Goal: Information Seeking & Learning: Learn about a topic

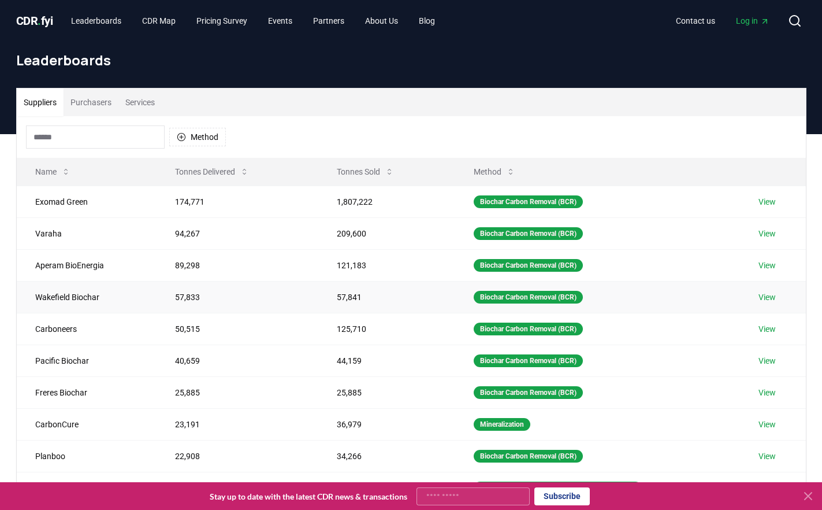
click at [772, 294] on link "View" at bounding box center [767, 297] width 17 height 12
click at [767, 295] on link "View" at bounding box center [767, 297] width 17 height 12
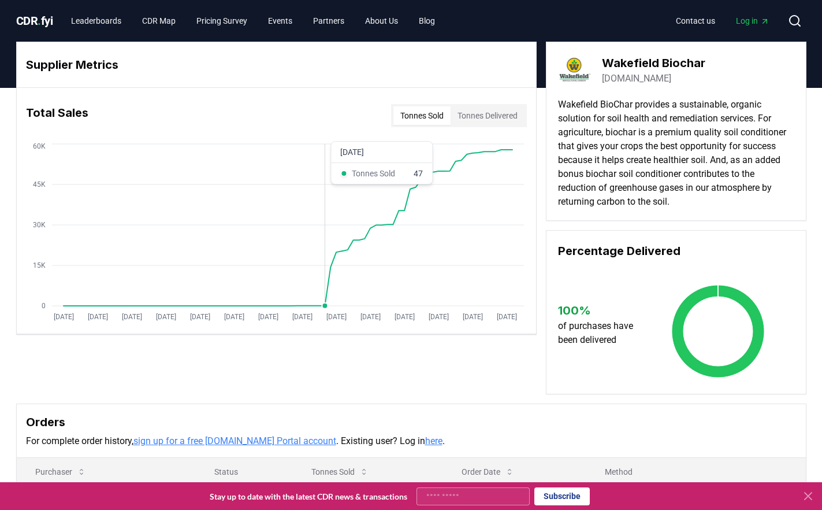
drag, startPoint x: 195, startPoint y: 277, endPoint x: 176, endPoint y: 268, distance: 21.4
click at [98, 18] on link "Leaderboards" at bounding box center [96, 20] width 69 height 21
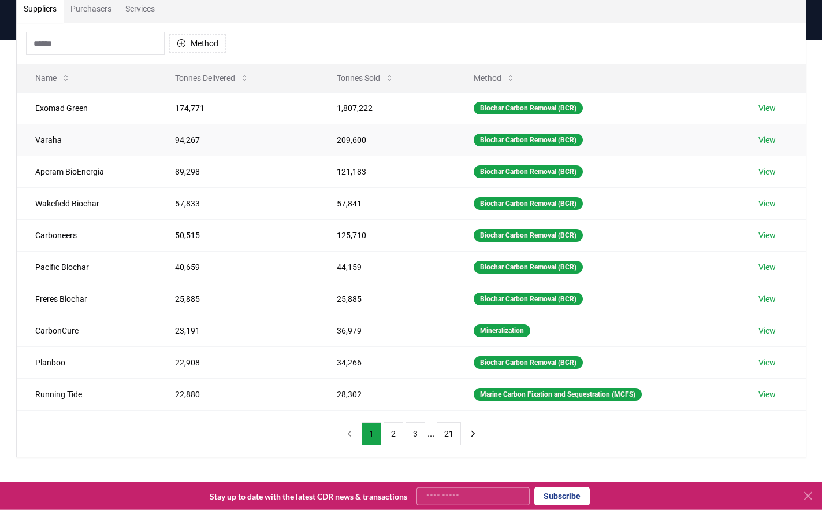
scroll to position [177, 0]
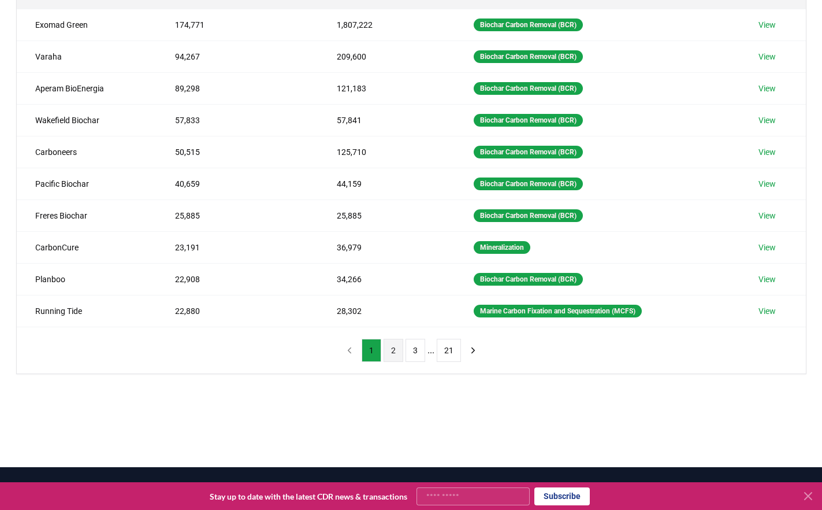
click at [392, 353] on button "2" at bounding box center [394, 350] width 20 height 23
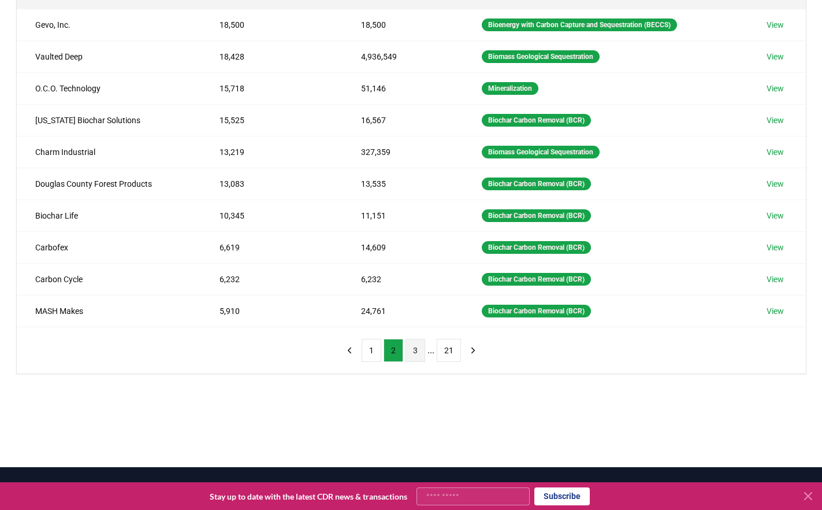
click at [415, 350] on button "3" at bounding box center [416, 350] width 20 height 23
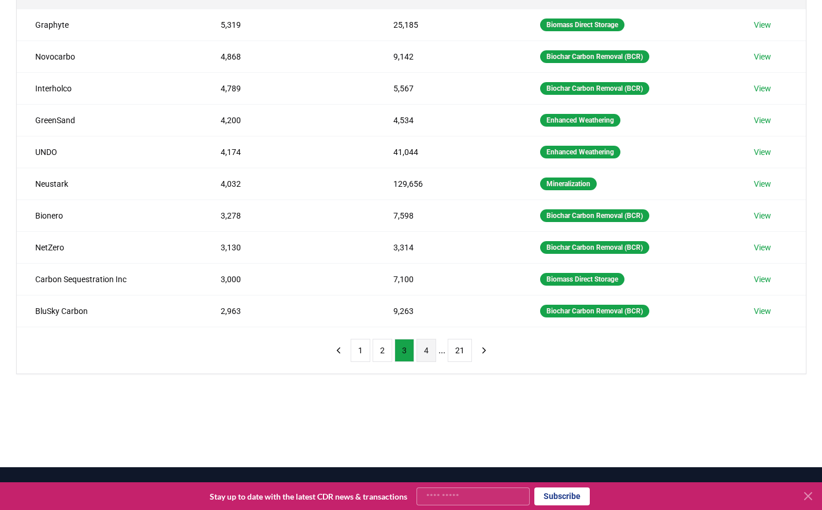
click at [424, 348] on button "4" at bounding box center [427, 350] width 20 height 23
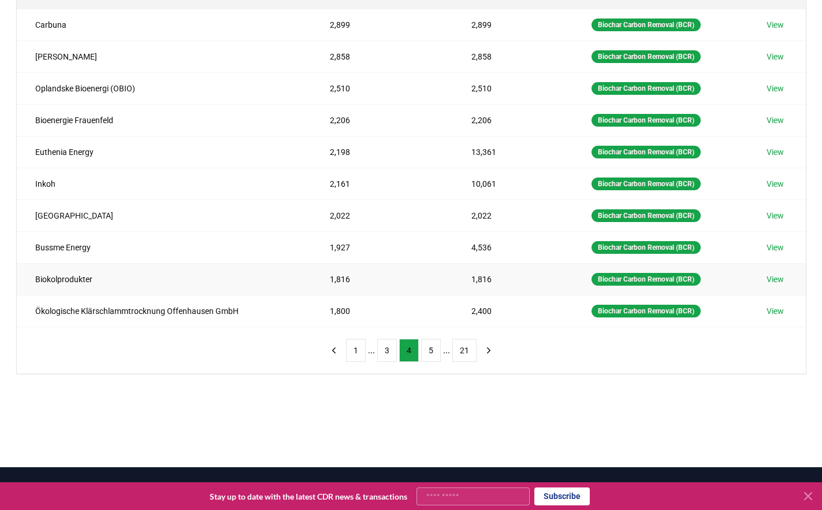
click at [339, 278] on td "1,816" at bounding box center [382, 279] width 142 height 32
click at [782, 280] on link "View" at bounding box center [775, 279] width 17 height 12
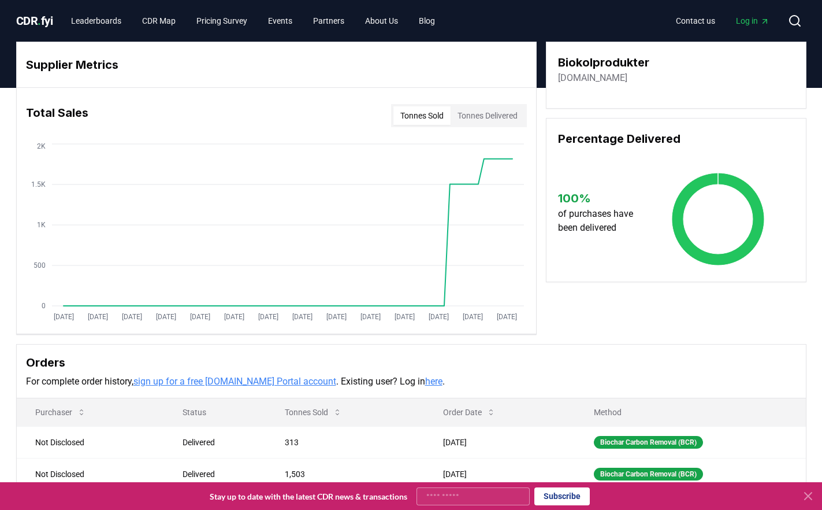
click at [491, 115] on button "Tonnes Delivered" at bounding box center [488, 115] width 74 height 18
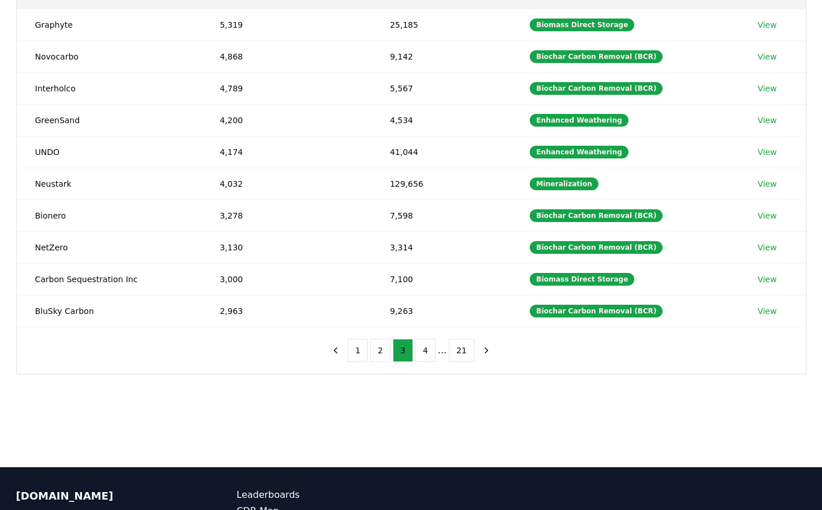
scroll to position [177, 0]
drag, startPoint x: 0, startPoint y: 0, endPoint x: 471, endPoint y: 348, distance: 585.9
click at [471, 348] on nav "1 2 3 4 ... 21" at bounding box center [411, 350] width 170 height 23
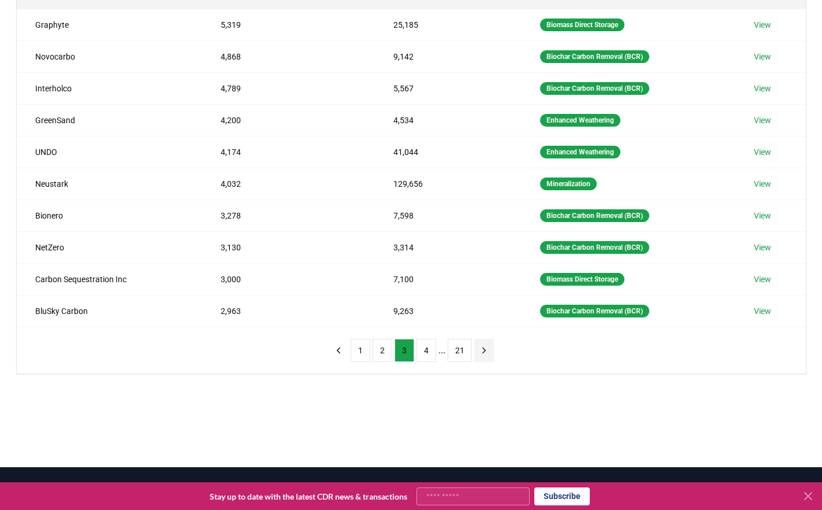
click at [486, 350] on icon "next page" at bounding box center [484, 350] width 10 height 10
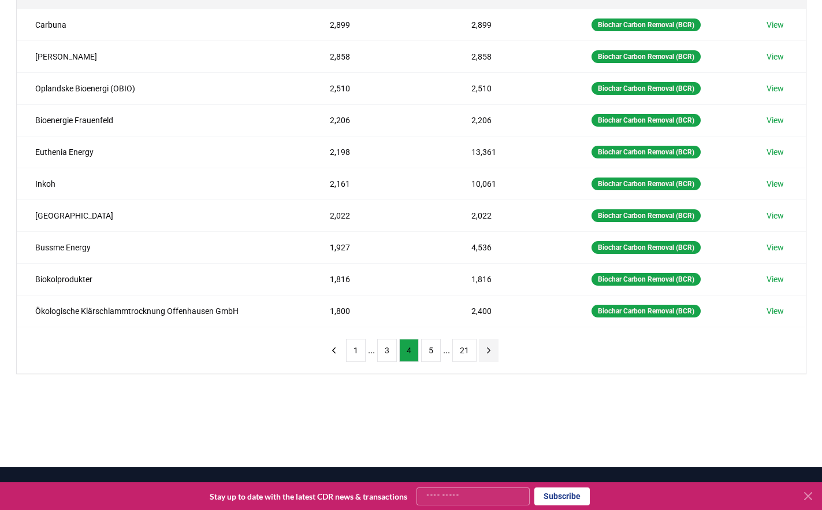
click at [485, 350] on icon "next page" at bounding box center [489, 350] width 10 height 10
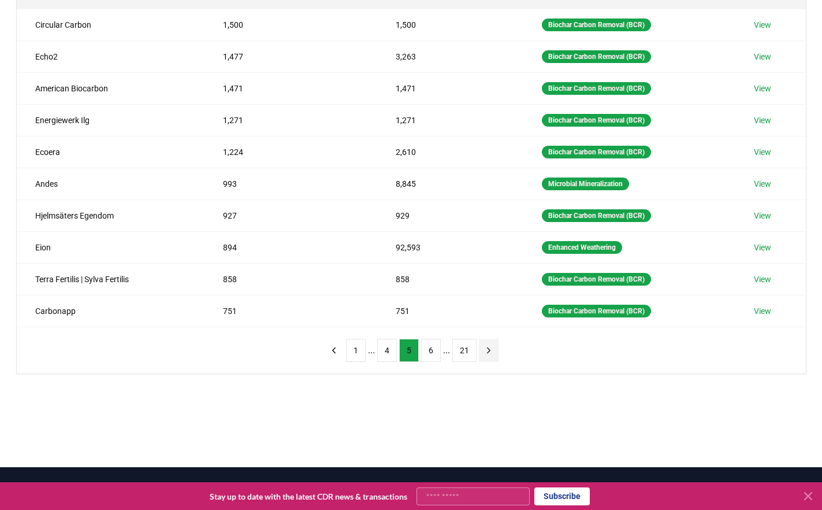
click at [485, 350] on icon "next page" at bounding box center [489, 350] width 10 height 10
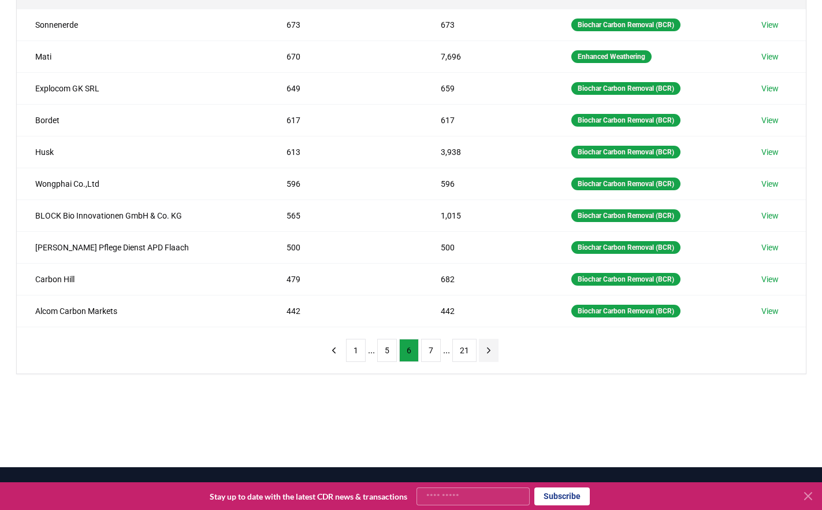
click at [486, 347] on icon "next page" at bounding box center [489, 350] width 10 height 10
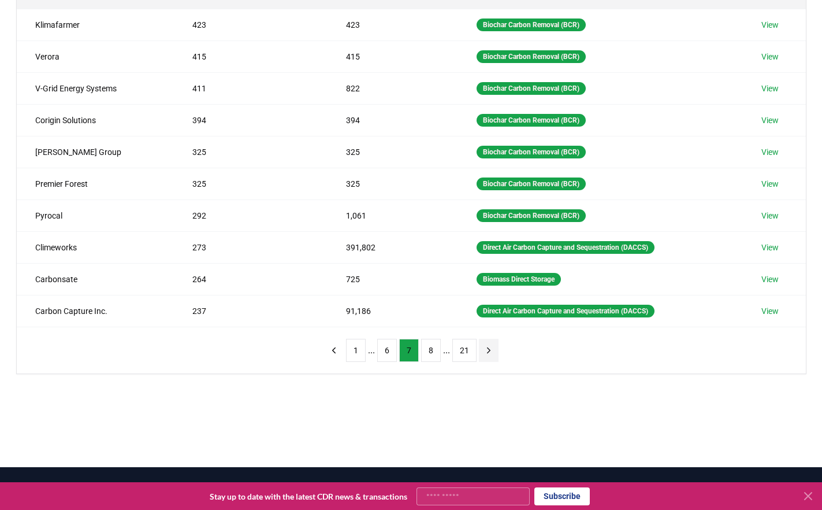
click at [486, 347] on icon "next page" at bounding box center [489, 350] width 10 height 10
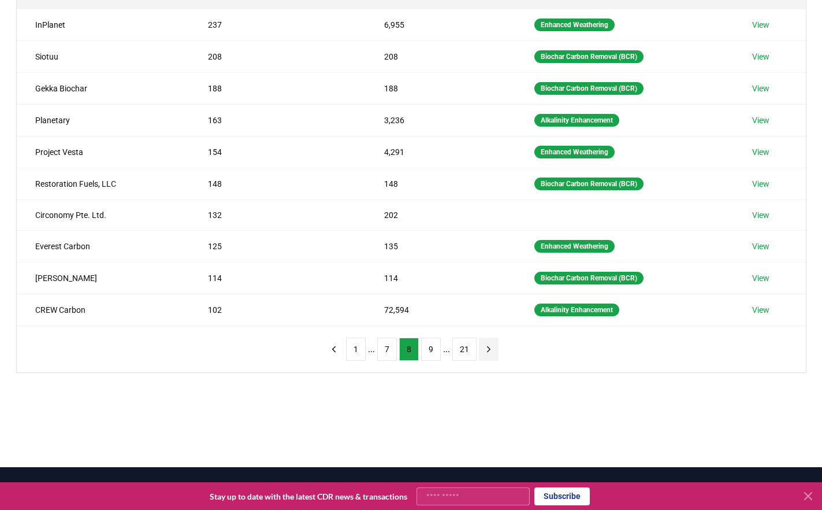
click at [487, 347] on icon "next page" at bounding box center [488, 348] width 3 height 5
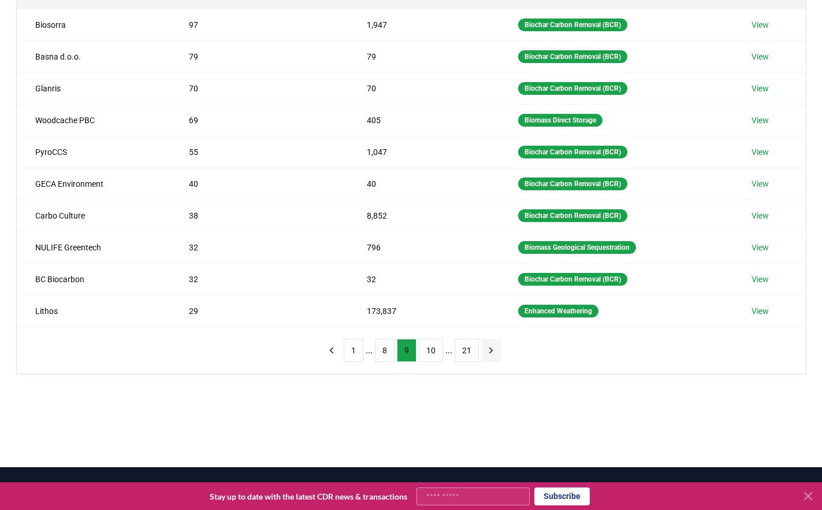
click at [486, 347] on icon "next page" at bounding box center [491, 350] width 10 height 10
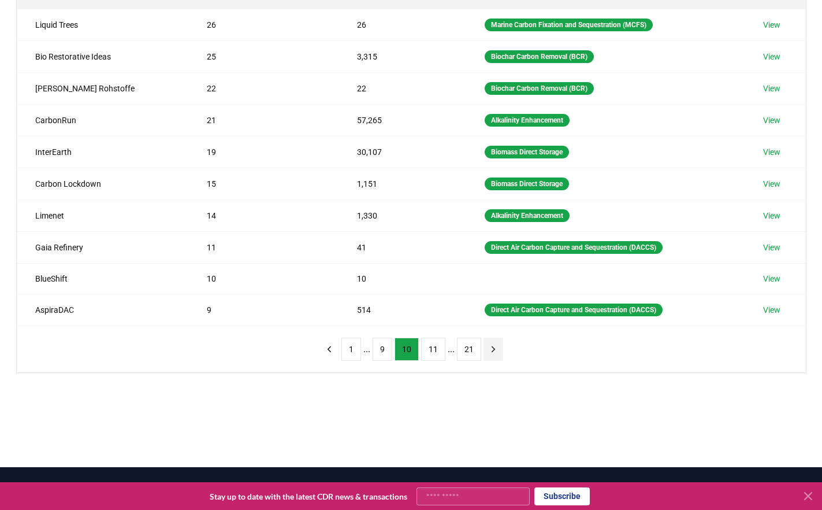
click at [488, 347] on icon "next page" at bounding box center [493, 349] width 10 height 10
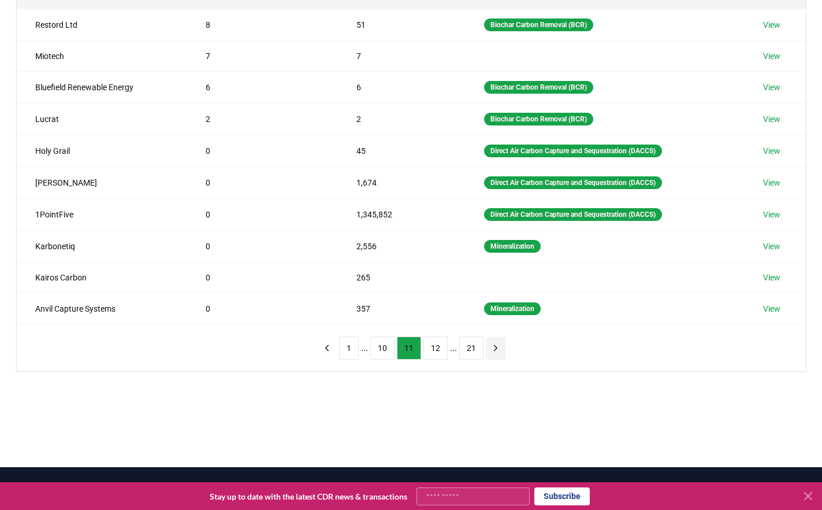
click at [491, 347] on icon "next page" at bounding box center [496, 348] width 10 height 10
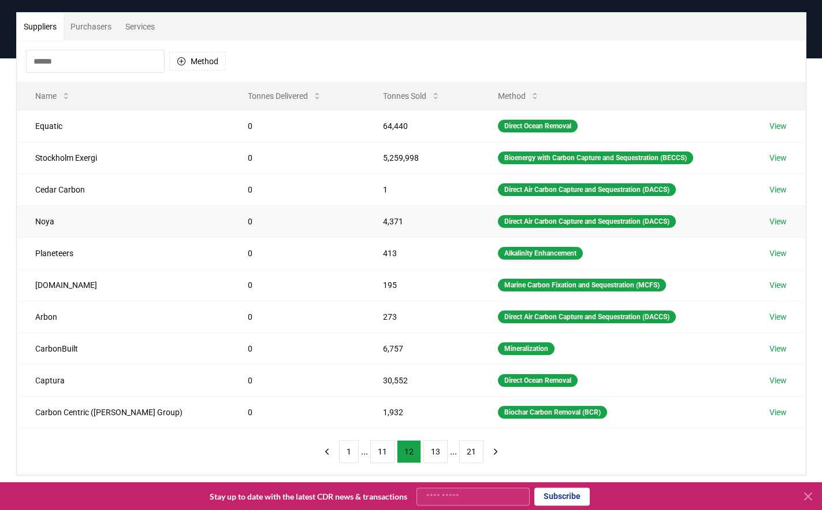
scroll to position [0, 0]
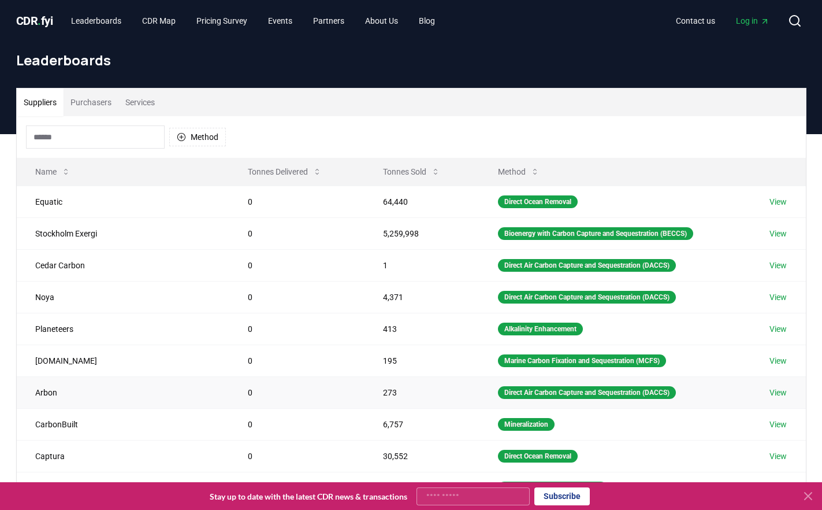
click at [423, 395] on td "273" at bounding box center [422, 392] width 114 height 32
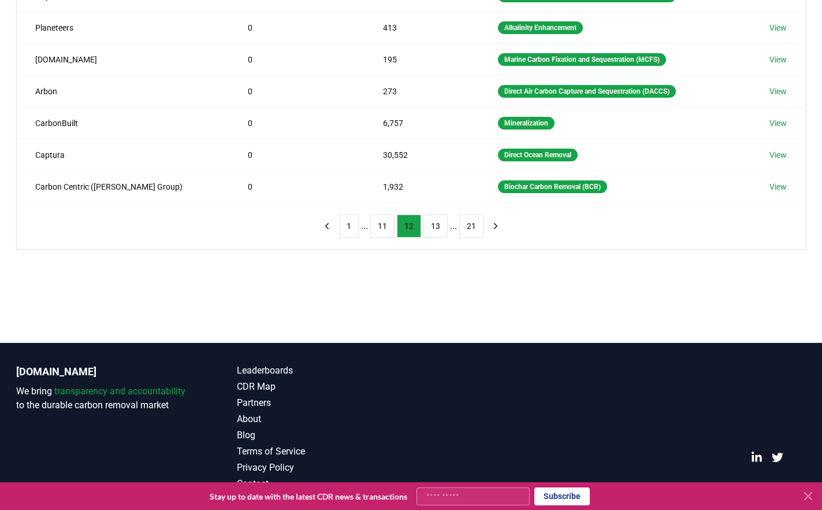
scroll to position [303, 0]
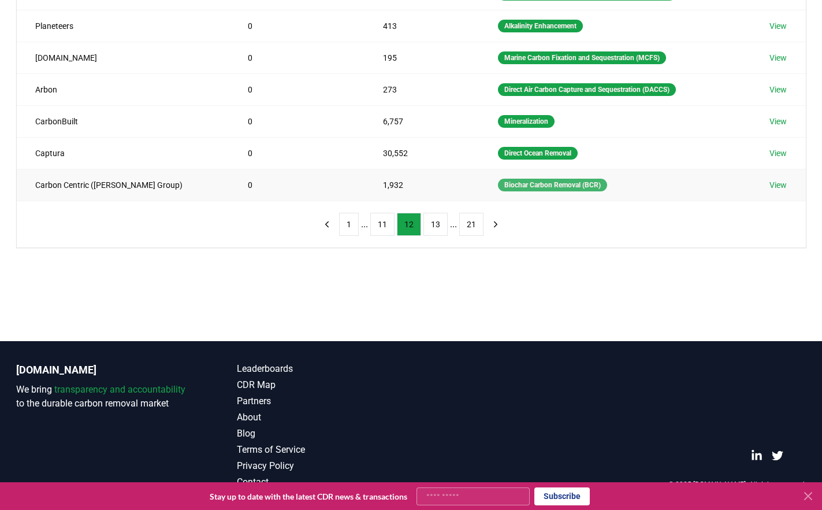
click at [515, 187] on div "Biochar Carbon Removal (BCR)" at bounding box center [552, 185] width 109 height 13
click at [781, 183] on link "View" at bounding box center [778, 185] width 17 height 12
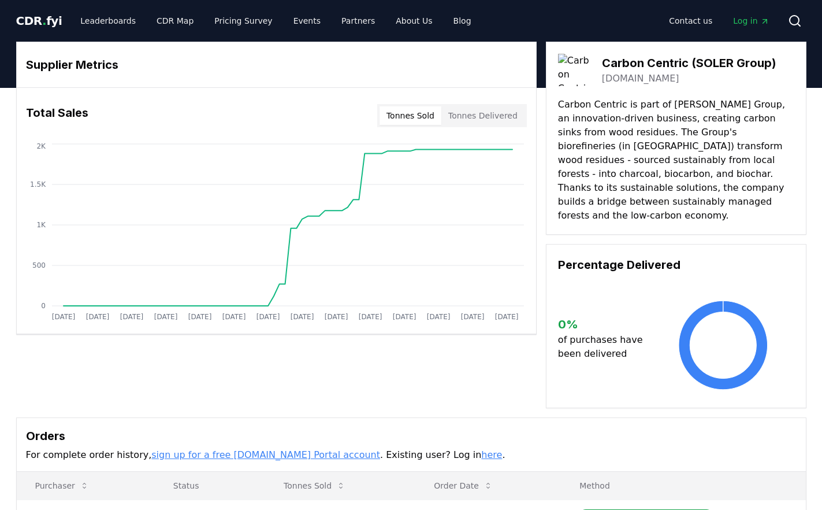
click at [475, 116] on button "Tonnes Delivered" at bounding box center [482, 115] width 83 height 18
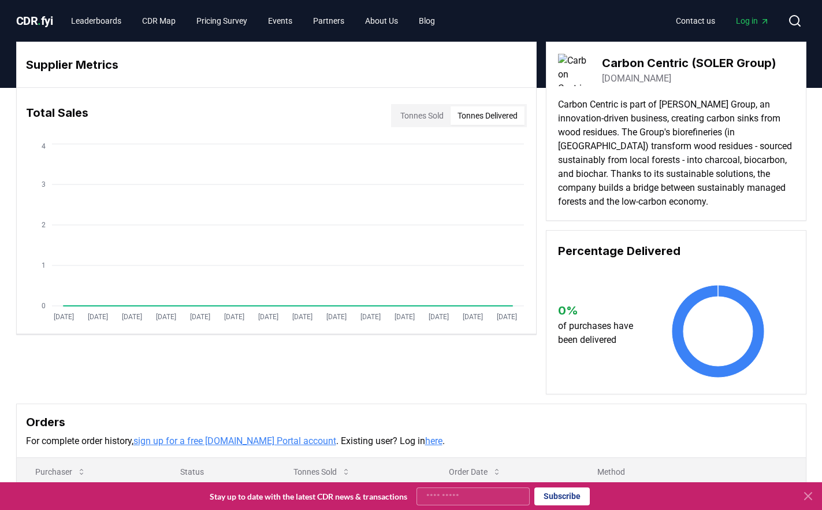
click at [478, 114] on button "Tonnes Delivered" at bounding box center [488, 115] width 74 height 18
drag, startPoint x: 475, startPoint y: 114, endPoint x: 408, endPoint y: 117, distance: 67.6
click at [294, 121] on div "Total Sales Tonnes Sold Tonnes Delivered" at bounding box center [276, 116] width 519 height 42
drag, startPoint x: 258, startPoint y: 123, endPoint x: 263, endPoint y: 124, distance: 5.9
click at [259, 124] on div "Total Sales Tonnes Sold Tonnes Delivered" at bounding box center [276, 116] width 519 height 42
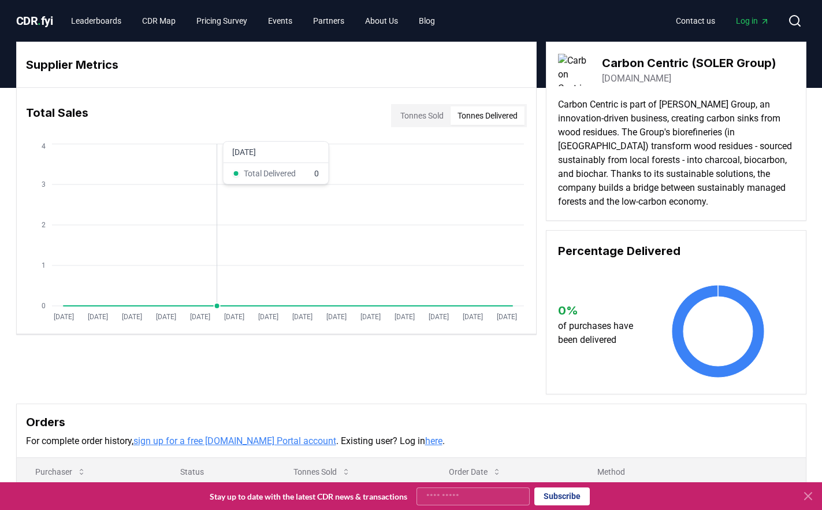
drag, startPoint x: 255, startPoint y: 252, endPoint x: 258, endPoint y: 311, distance: 59.0
click at [484, 380] on div "Supplier Metrics Total Sales Tonnes Sold Tonnes Delivered [DATE] [DATE] [DATE] …" at bounding box center [411, 218] width 790 height 352
click at [177, 367] on div "Supplier Metrics Total Sales Tonnes Sold Tonnes Delivered [DATE] [DATE] [DATE] …" at bounding box center [411, 218] width 790 height 352
drag, startPoint x: 177, startPoint y: 367, endPoint x: 132, endPoint y: 235, distance: 140.1
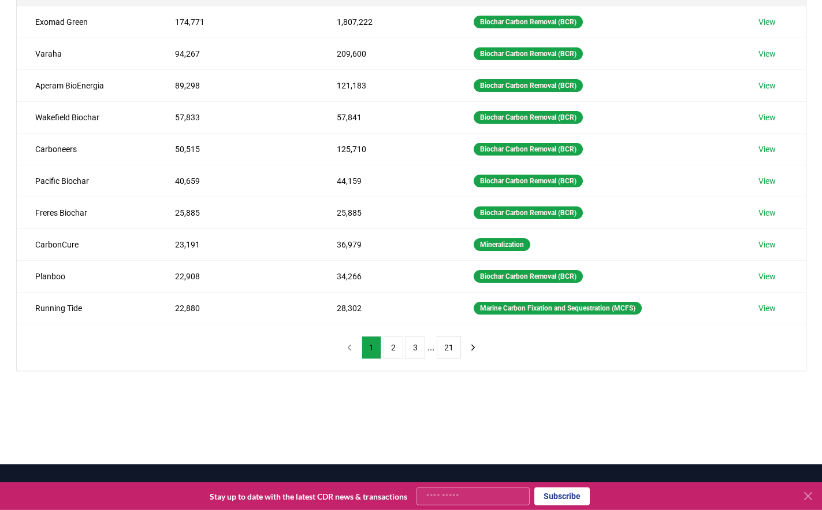
scroll to position [303, 0]
